Goal: Transaction & Acquisition: Subscribe to service/newsletter

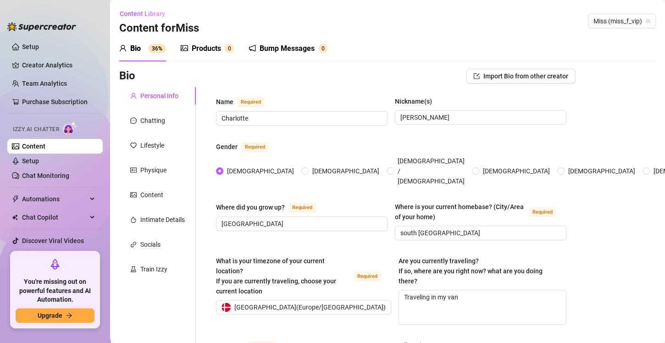
radio input "true"
type input "[DATE]"
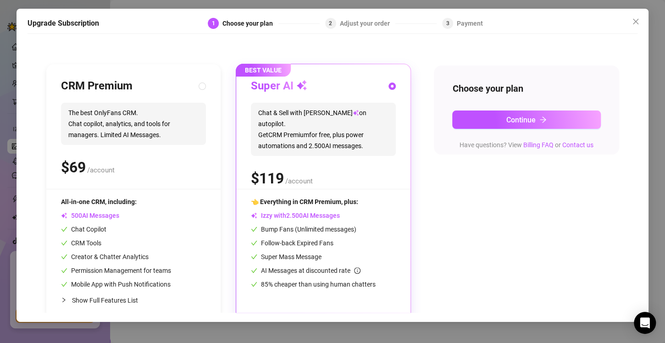
scroll to position [83, 0]
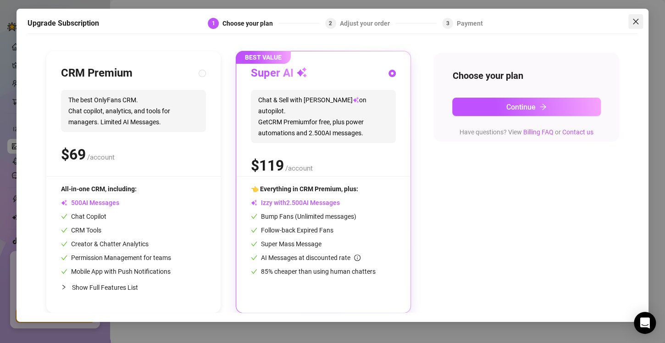
click at [633, 20] on icon "close" at bounding box center [635, 21] width 7 height 7
